Goal: Task Accomplishment & Management: Manage account settings

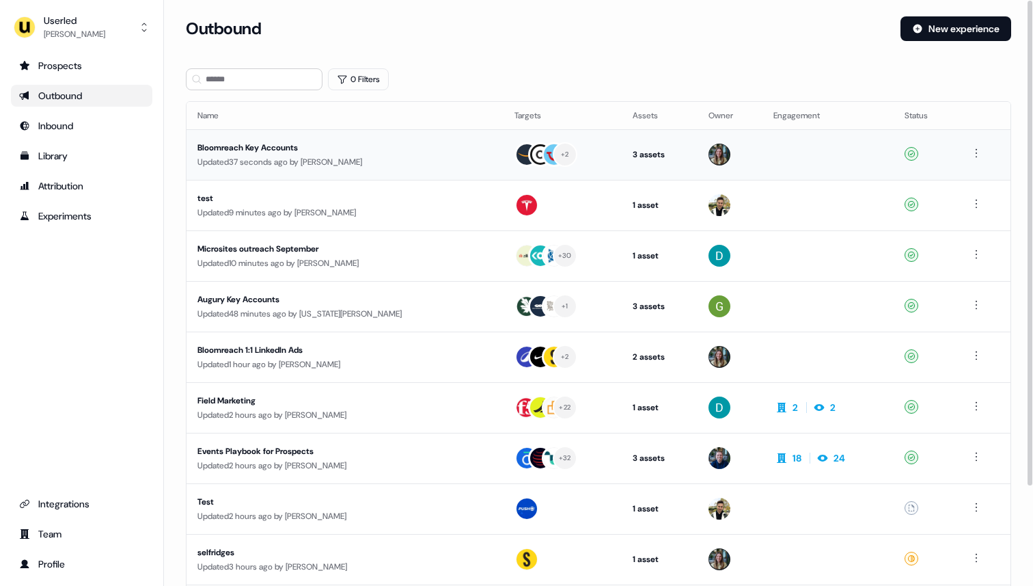
click at [384, 156] on div "Updated 37 seconds ago by [PERSON_NAME]" at bounding box center [344, 162] width 295 height 14
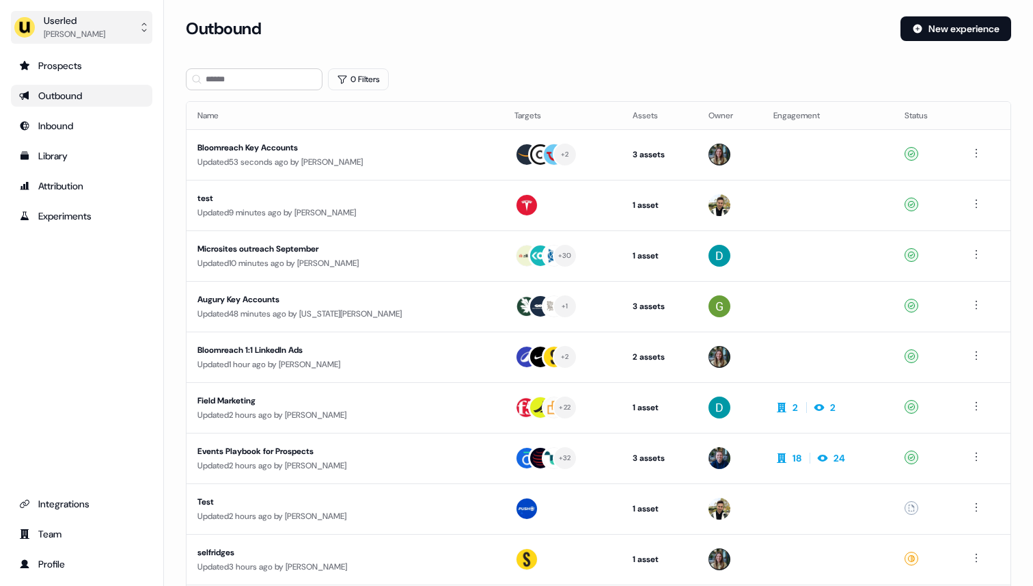
click at [69, 23] on div "Userled" at bounding box center [75, 21] width 62 height 14
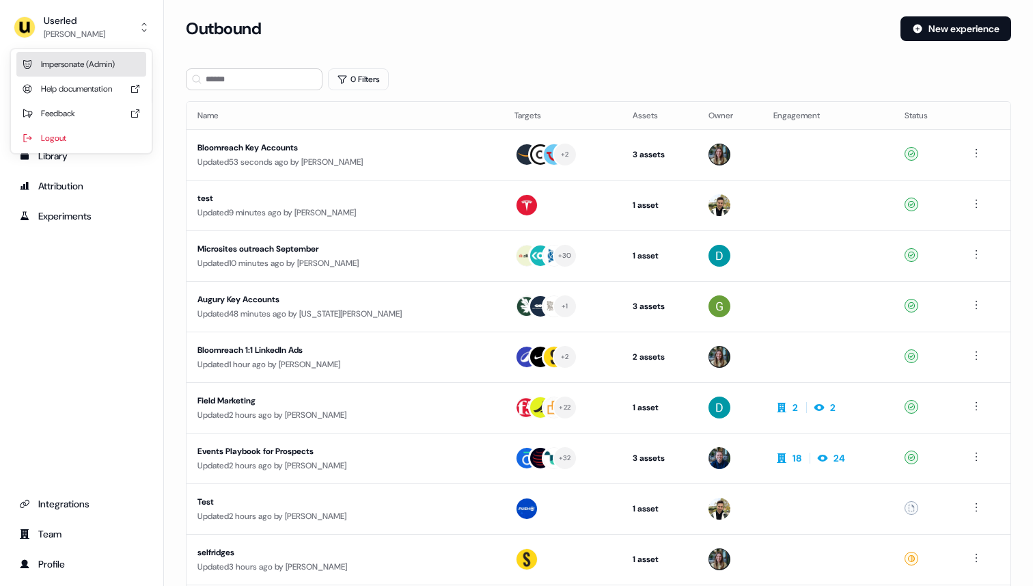
click at [80, 63] on div "Impersonate (Admin)" at bounding box center [81, 64] width 130 height 25
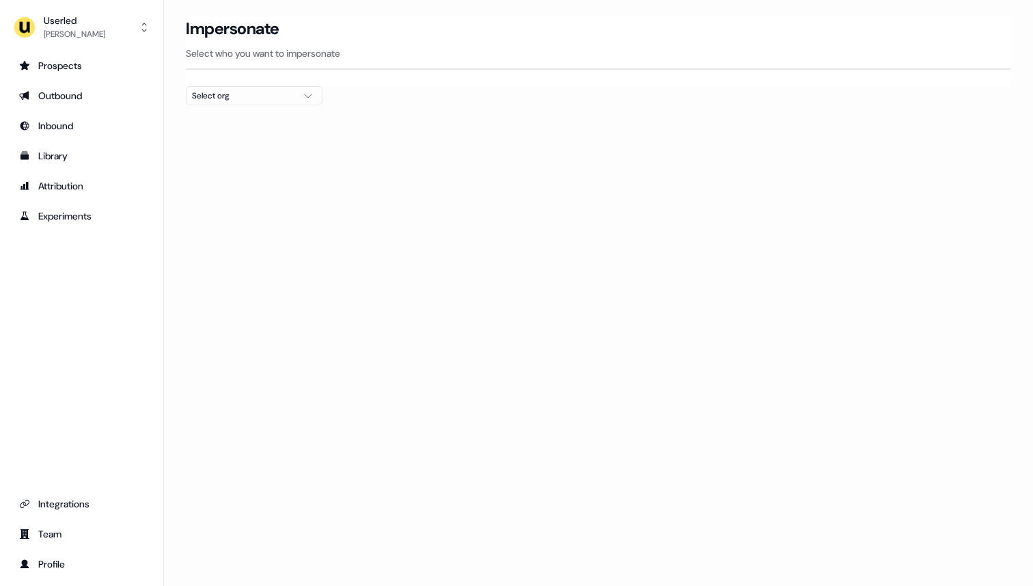
click at [278, 105] on button "Select org" at bounding box center [254, 95] width 137 height 19
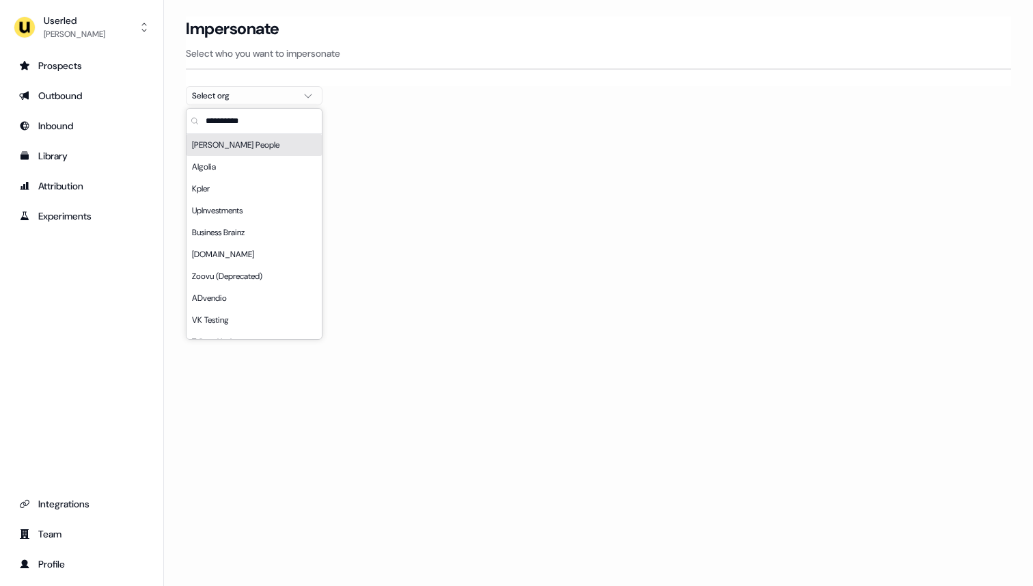
type input "*"
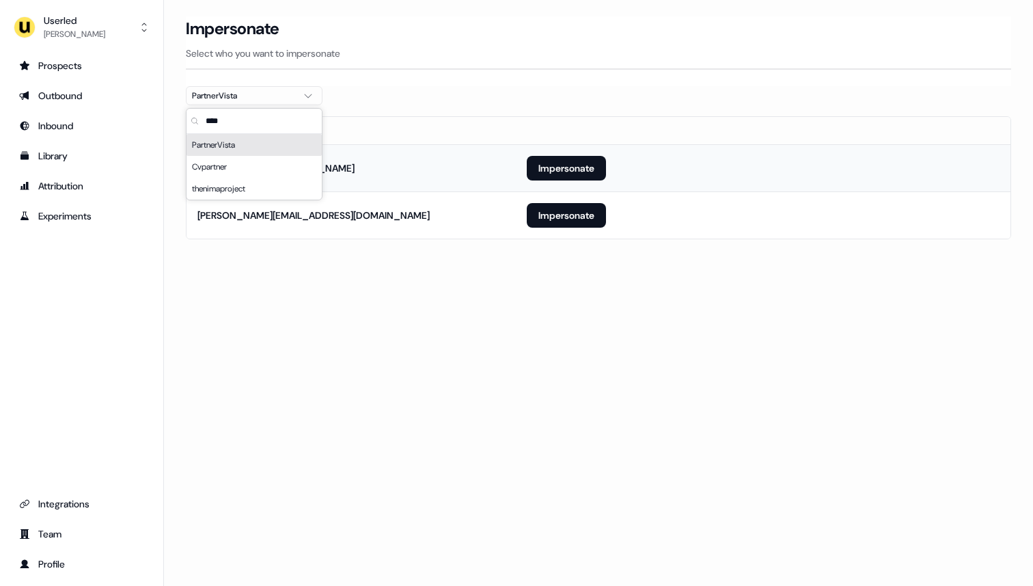
type input "****"
click at [373, 146] on td "[EMAIL_ADDRESS][DOMAIN_NAME]" at bounding box center [351, 167] width 329 height 47
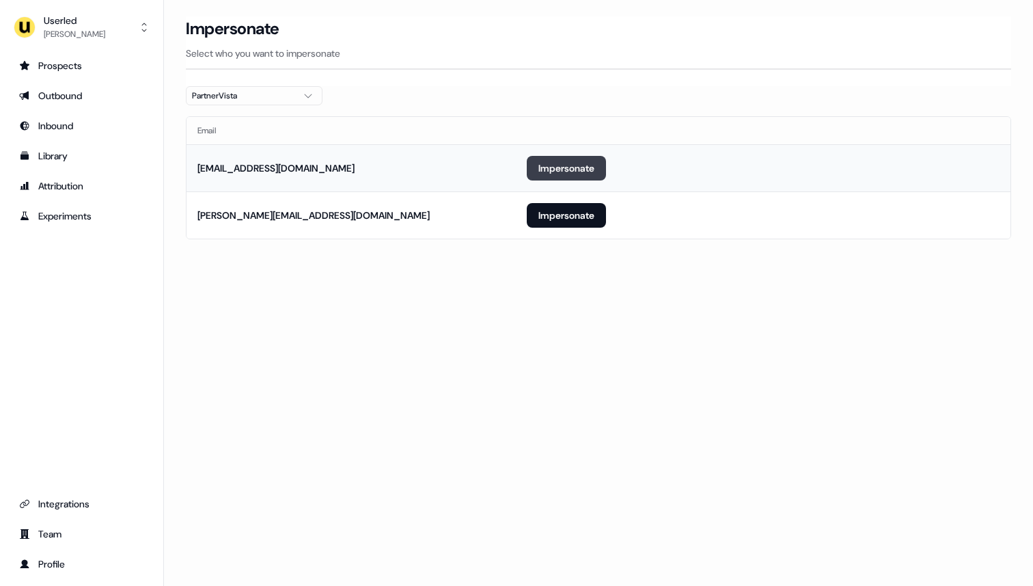
click at [575, 163] on button "Impersonate" at bounding box center [566, 168] width 79 height 25
